Goal: Navigation & Orientation: Find specific page/section

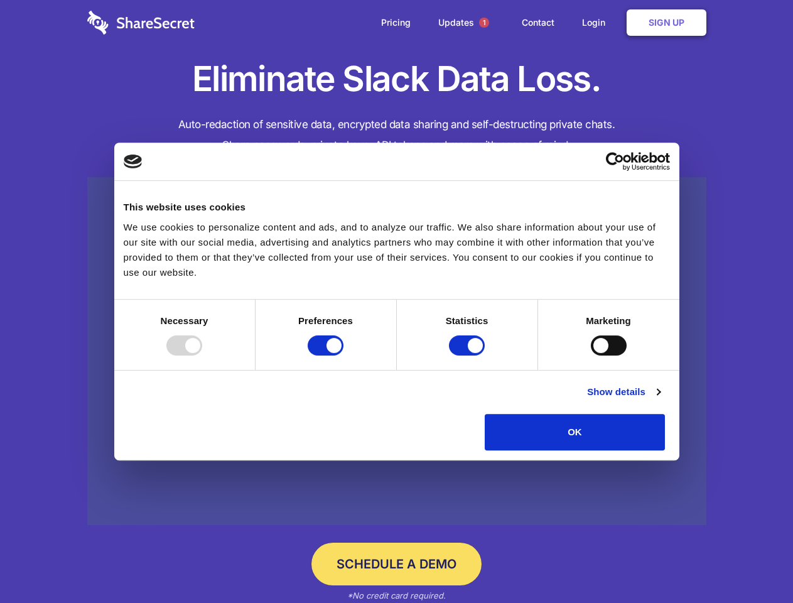
click at [202, 355] on div at bounding box center [184, 345] width 36 height 20
click at [344, 355] on input "Preferences" at bounding box center [326, 345] width 36 height 20
checkbox input "false"
click at [468, 355] on input "Statistics" at bounding box center [467, 345] width 36 height 20
checkbox input "false"
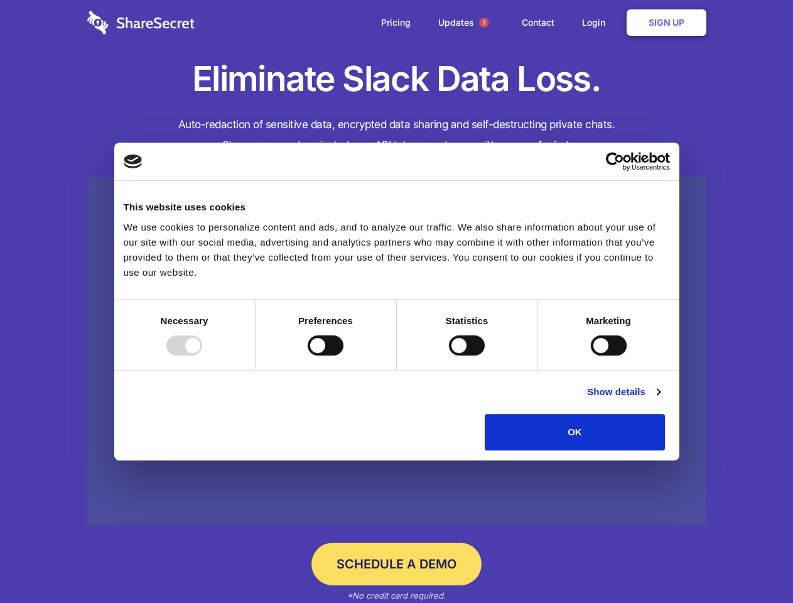
click at [591, 355] on input "Marketing" at bounding box center [609, 345] width 36 height 20
checkbox input "true"
click at [660, 399] on link "Show details" at bounding box center [623, 391] width 73 height 15
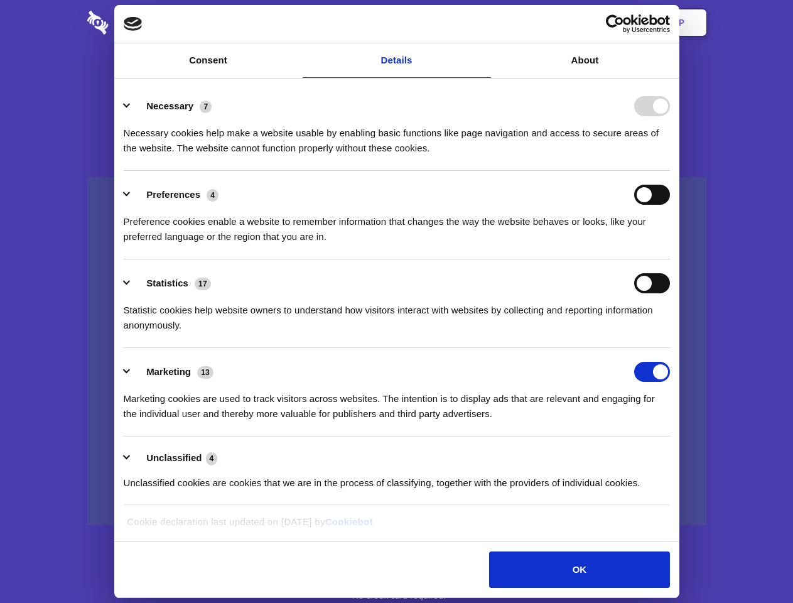
click at [670, 171] on li "Necessary 7 Necessary cookies help make a website usable by enabling basic func…" at bounding box center [397, 126] width 546 height 89
click at [484, 23] on span "1" at bounding box center [484, 23] width 10 height 10
